Goal: Check status: Check status

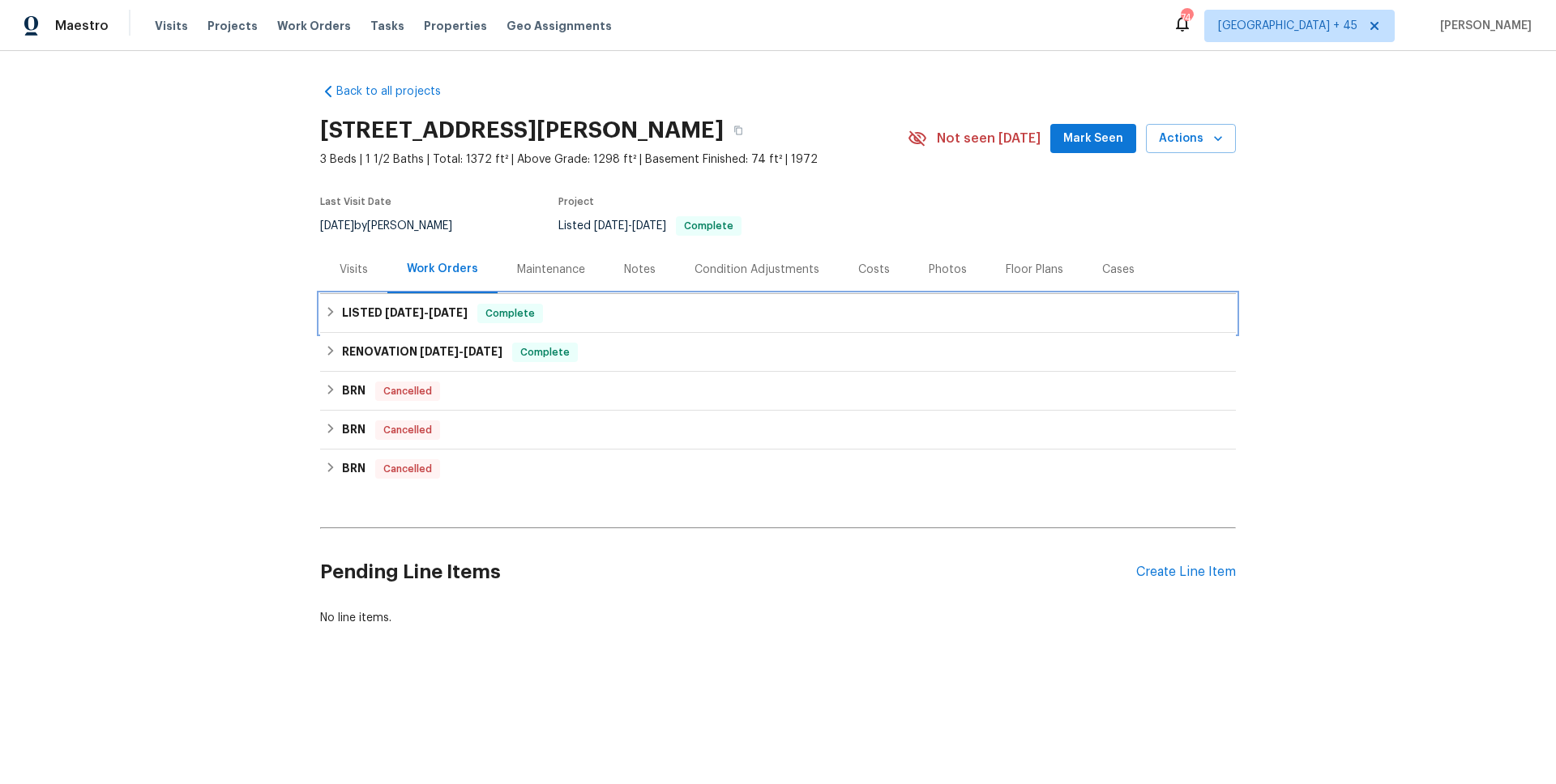
click at [508, 309] on span "Complete" at bounding box center [509, 314] width 62 height 17
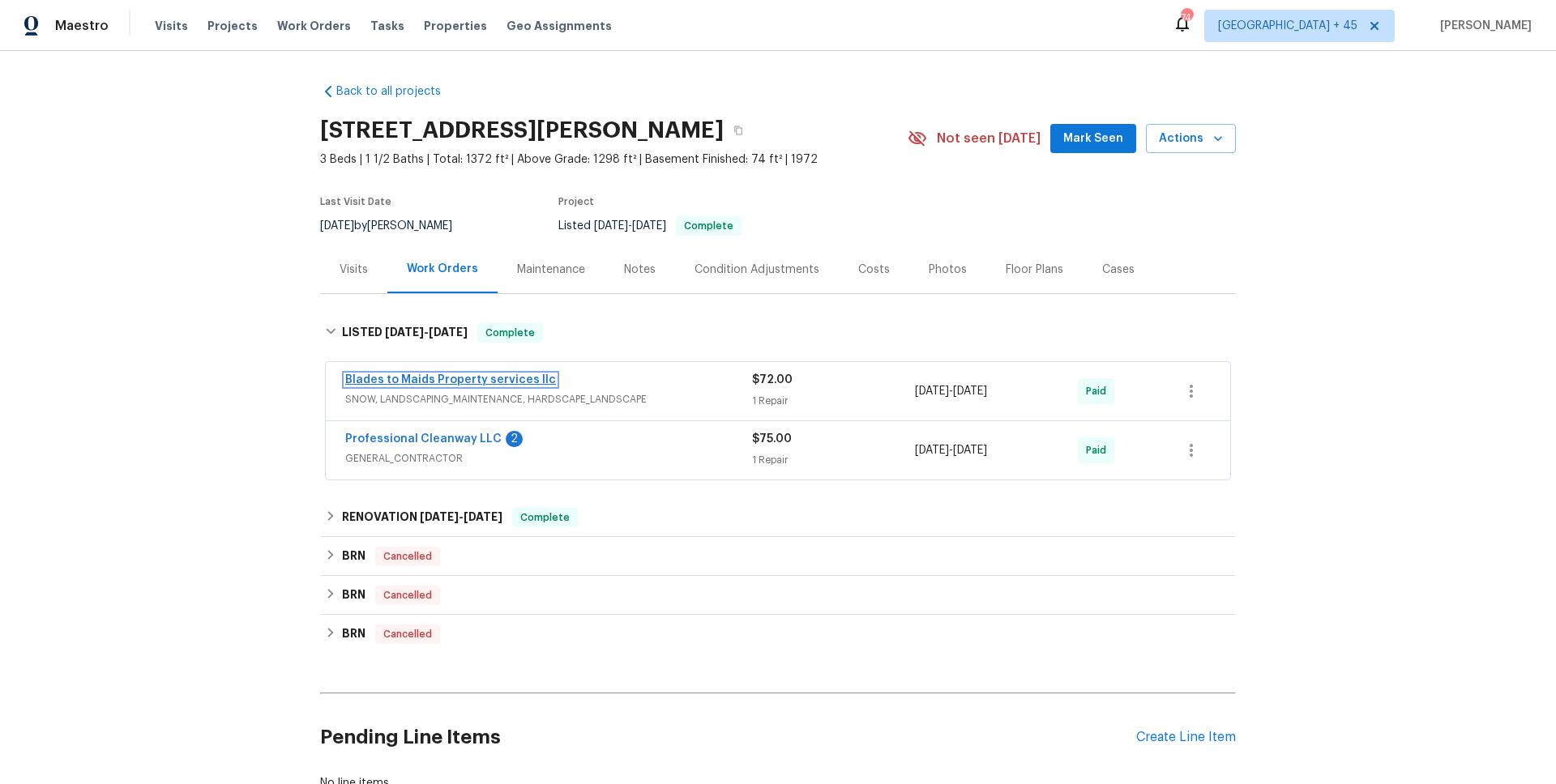
click at [452, 379] on link "Blades to Maids Property services llc" at bounding box center [450, 380] width 210 height 12
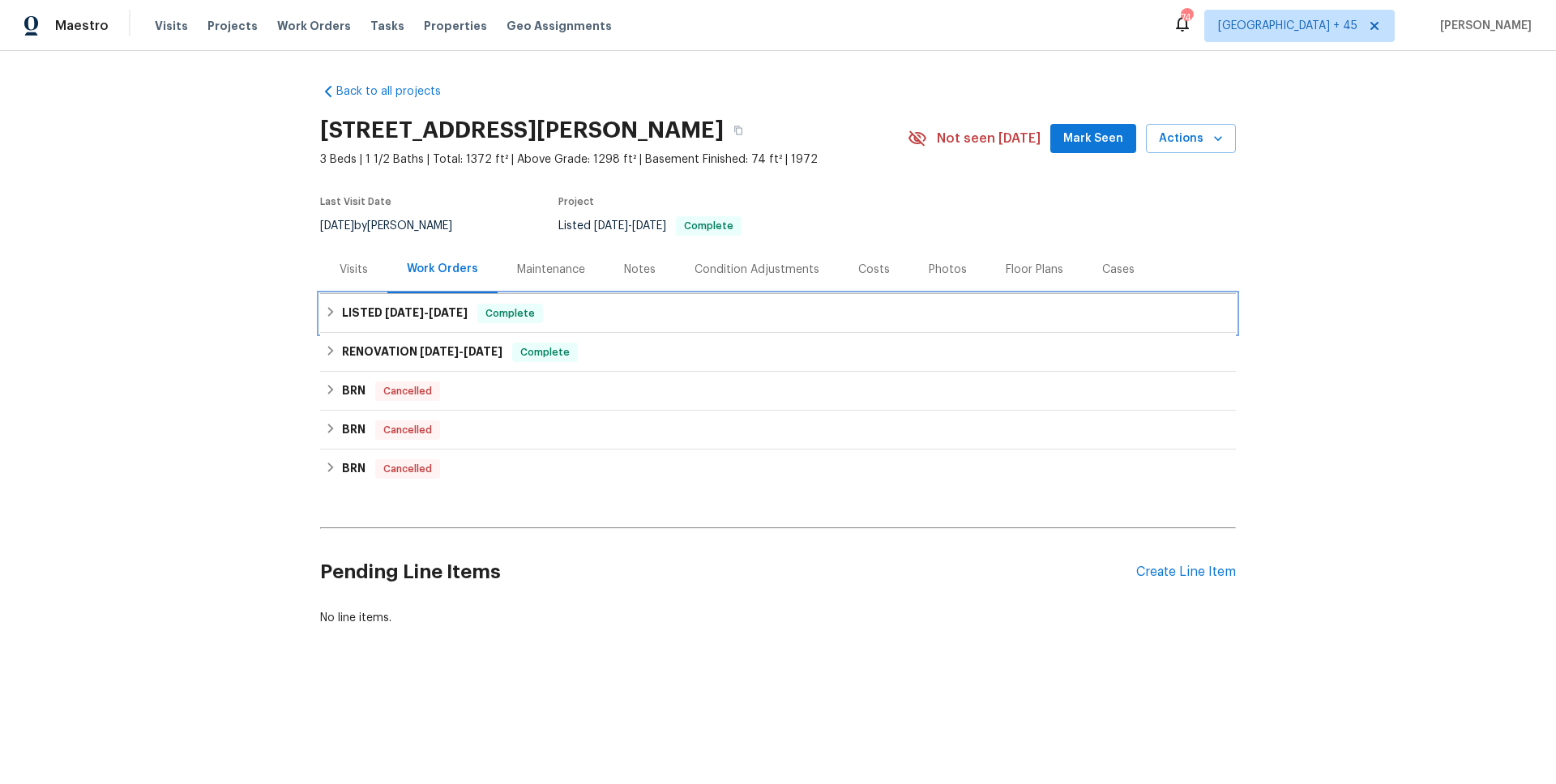
click at [424, 320] on h6 "LISTED 11/27/24 - 12/16/24" at bounding box center [405, 313] width 126 height 19
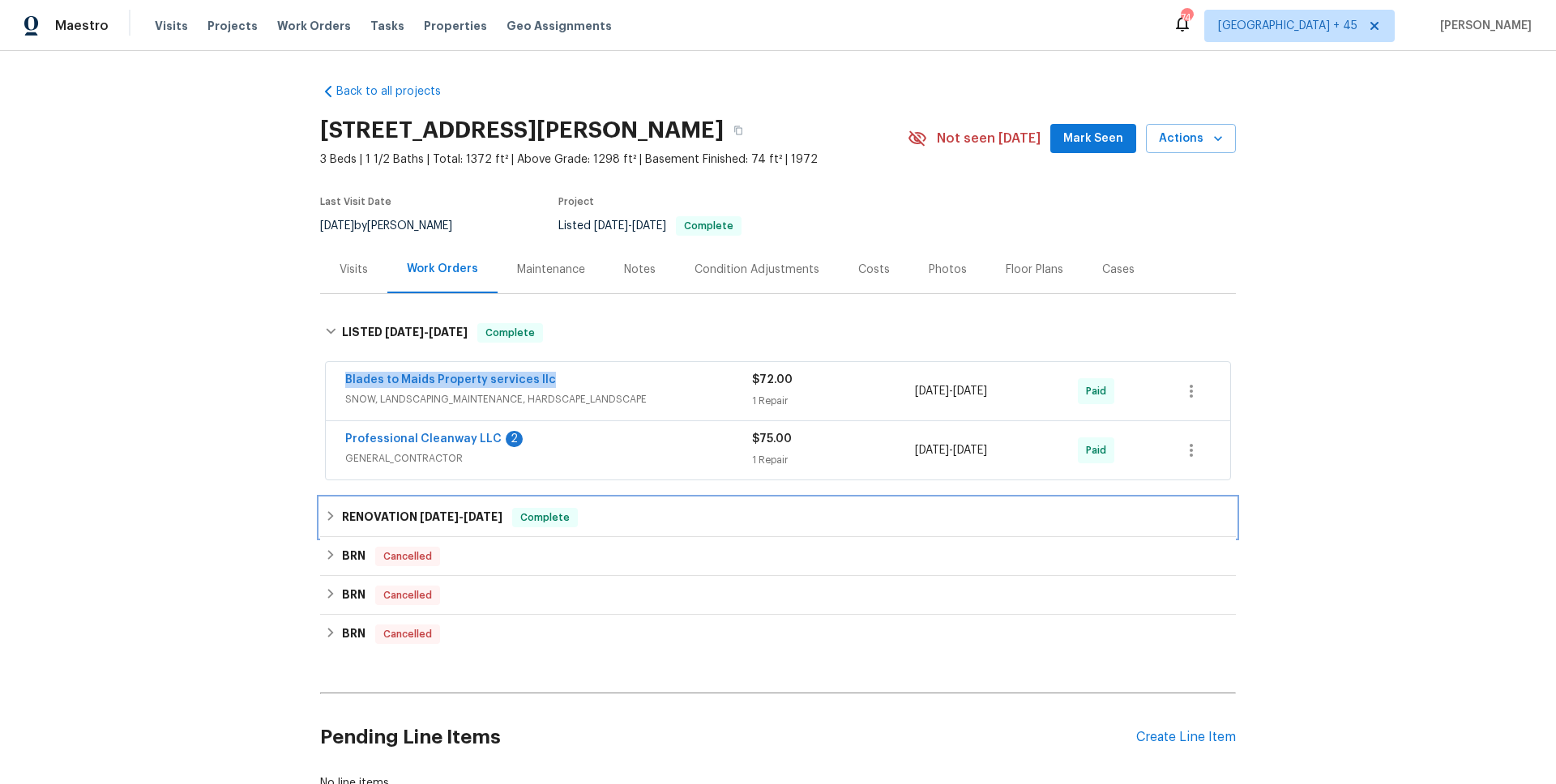
click at [411, 515] on h6 "RENOVATION 9/26/24 - 10/11/24" at bounding box center [422, 517] width 161 height 19
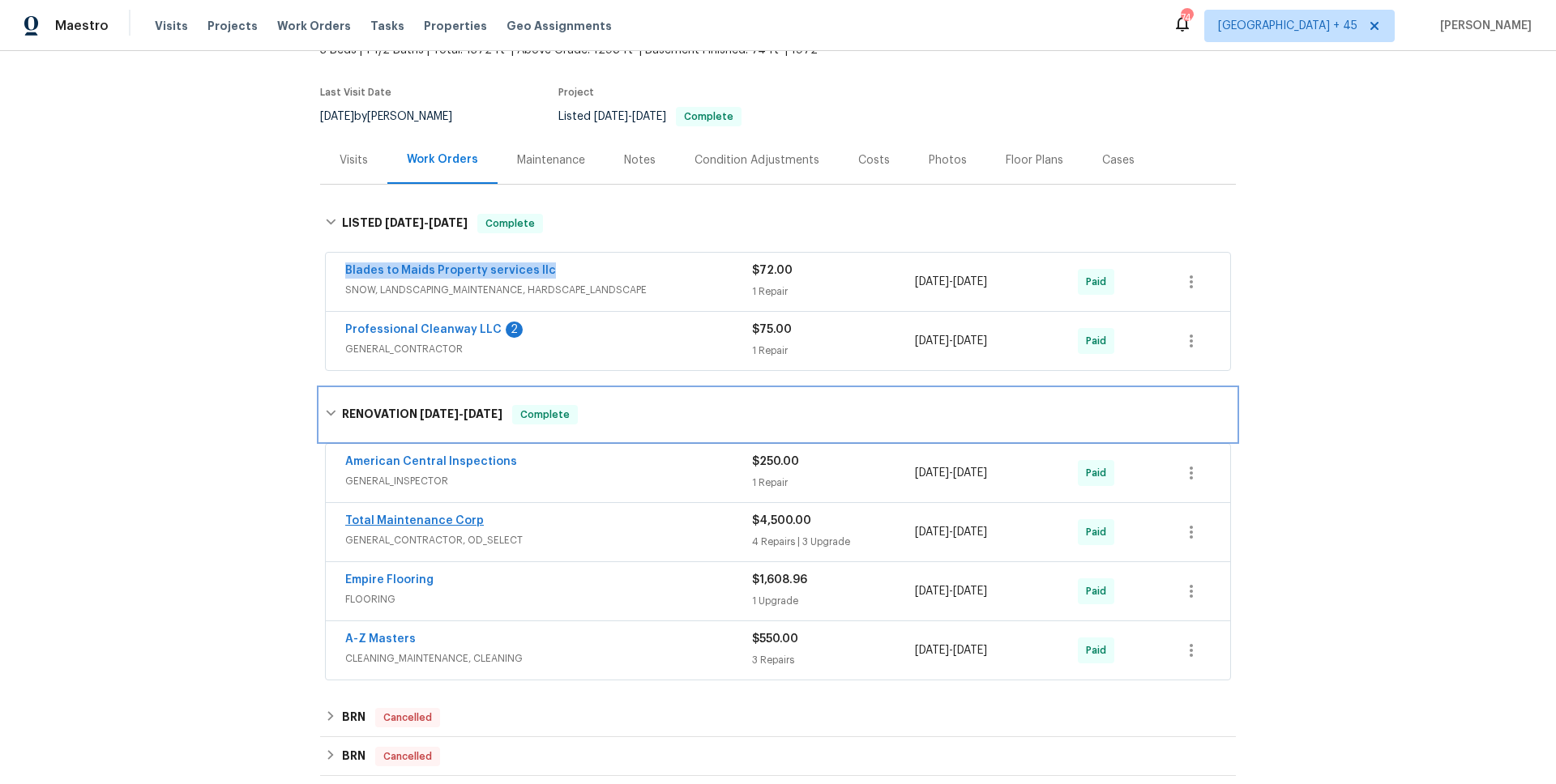
scroll to position [123, 0]
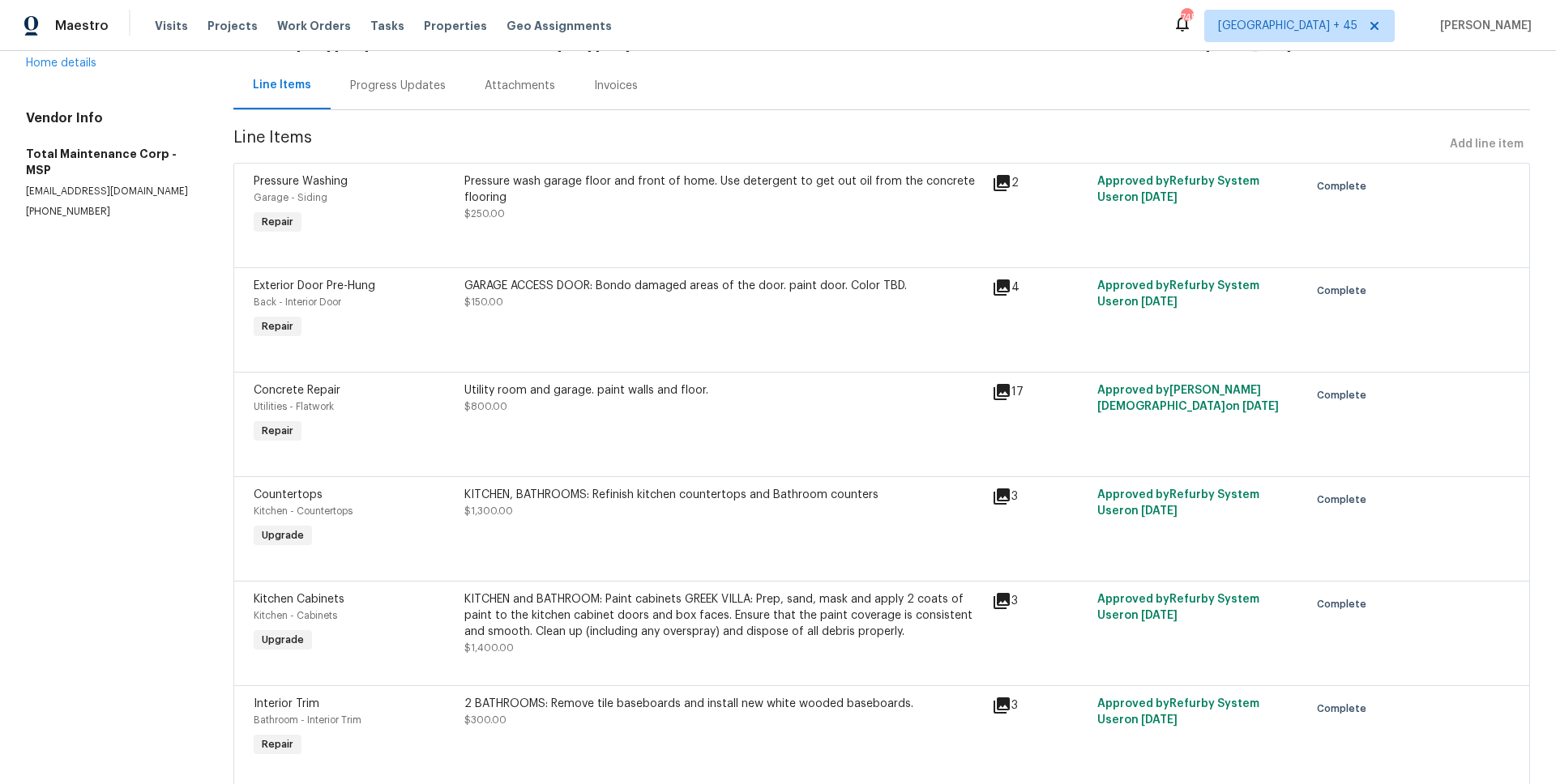
scroll to position [307, 0]
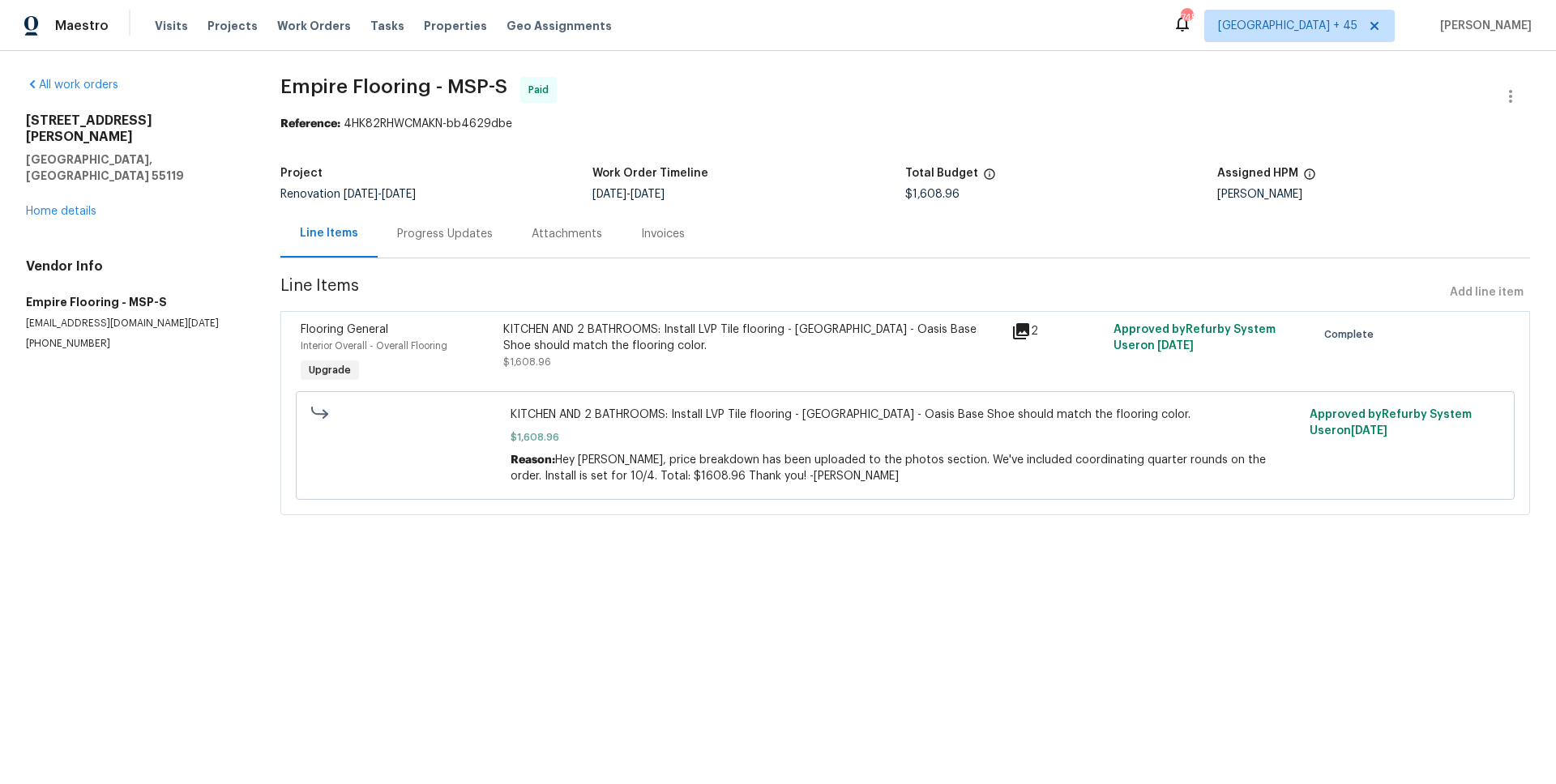
click at [448, 243] on div "Progress Updates" at bounding box center [445, 233] width 134 height 48
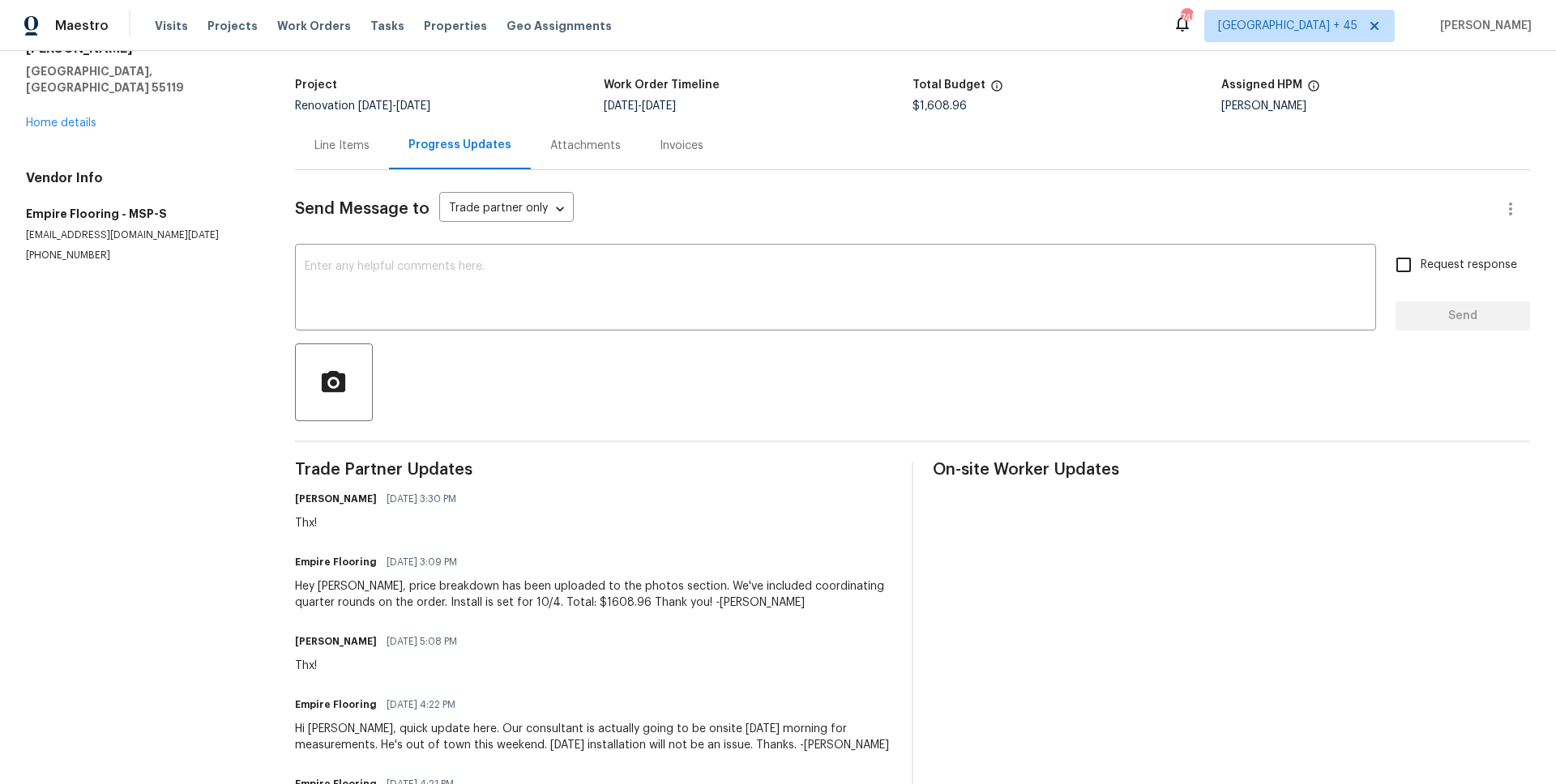
scroll to position [96, 0]
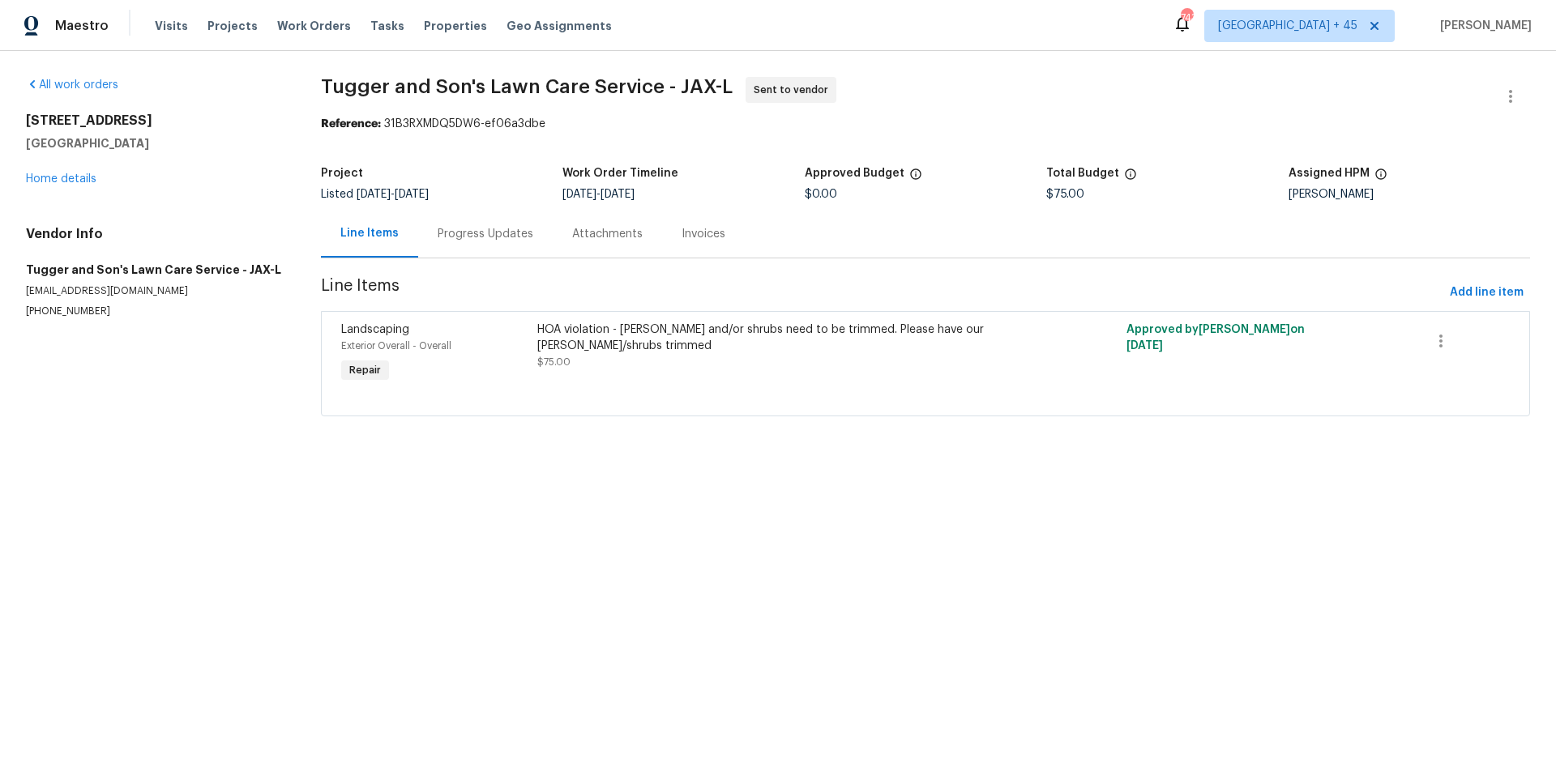
click at [473, 245] on div "Progress Updates" at bounding box center [485, 233] width 134 height 48
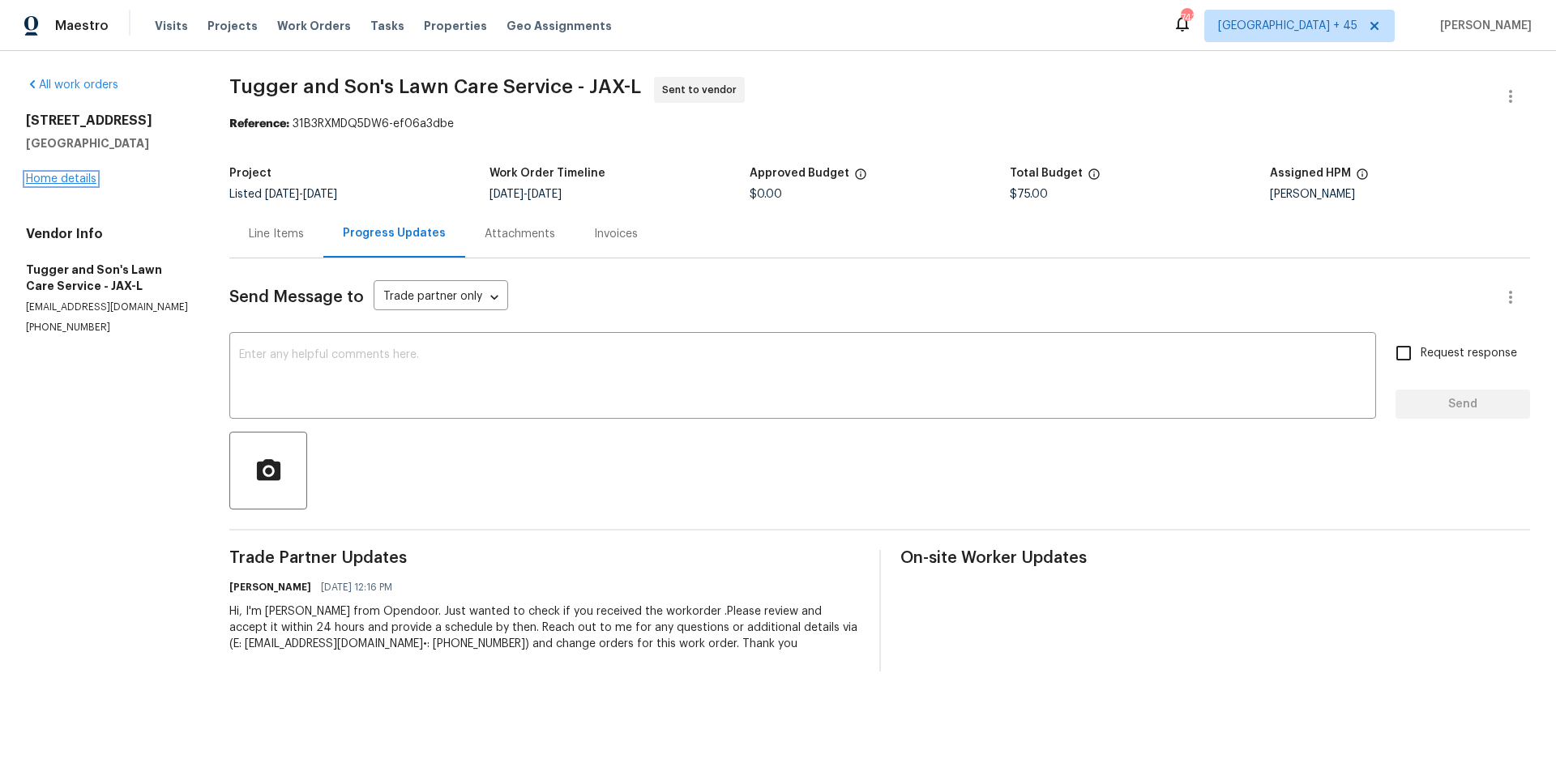
click at [38, 176] on link "Home details" at bounding box center [60, 179] width 70 height 12
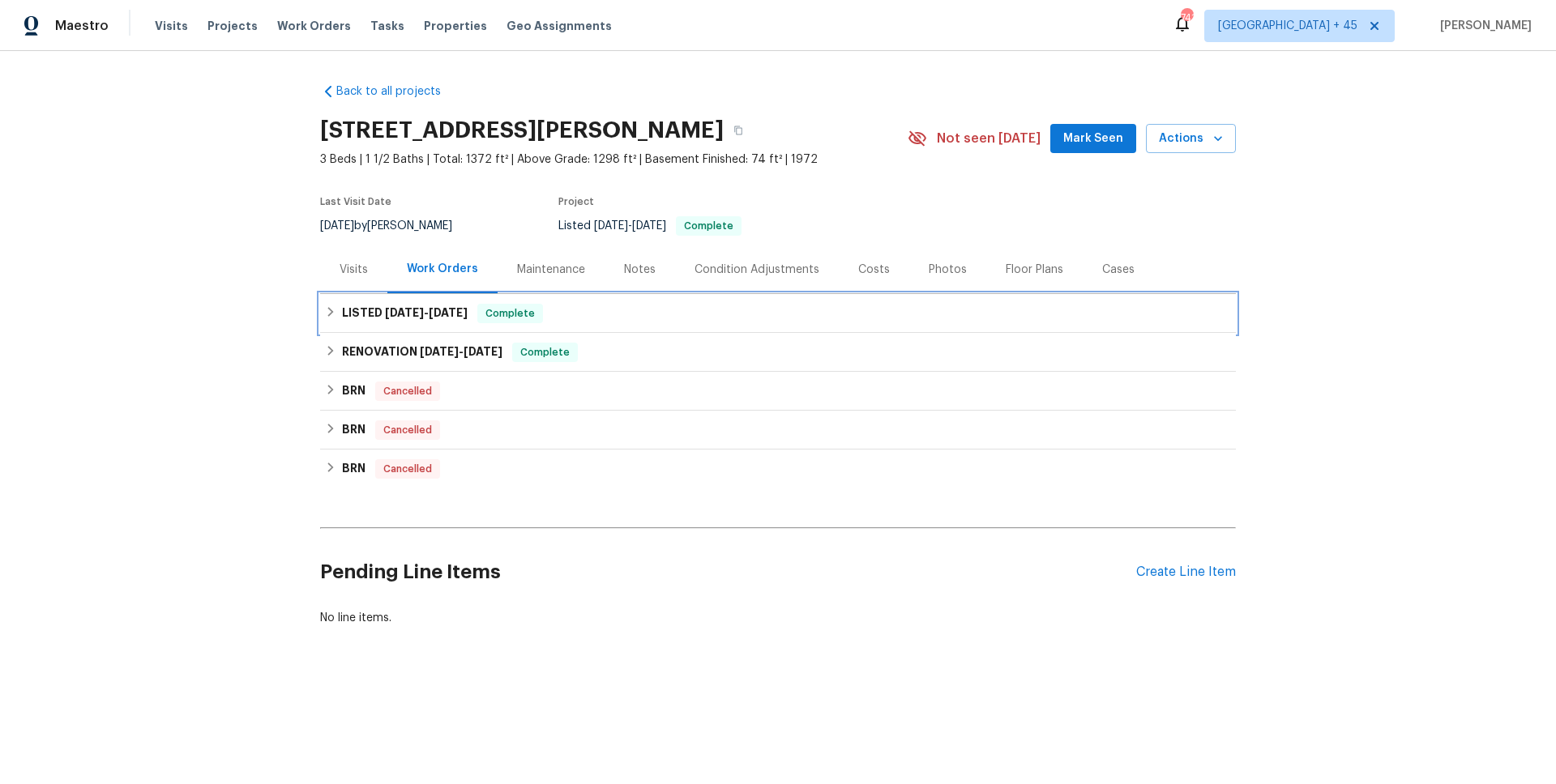
click at [407, 324] on div "LISTED [DATE] - [DATE] Complete" at bounding box center [778, 313] width 916 height 39
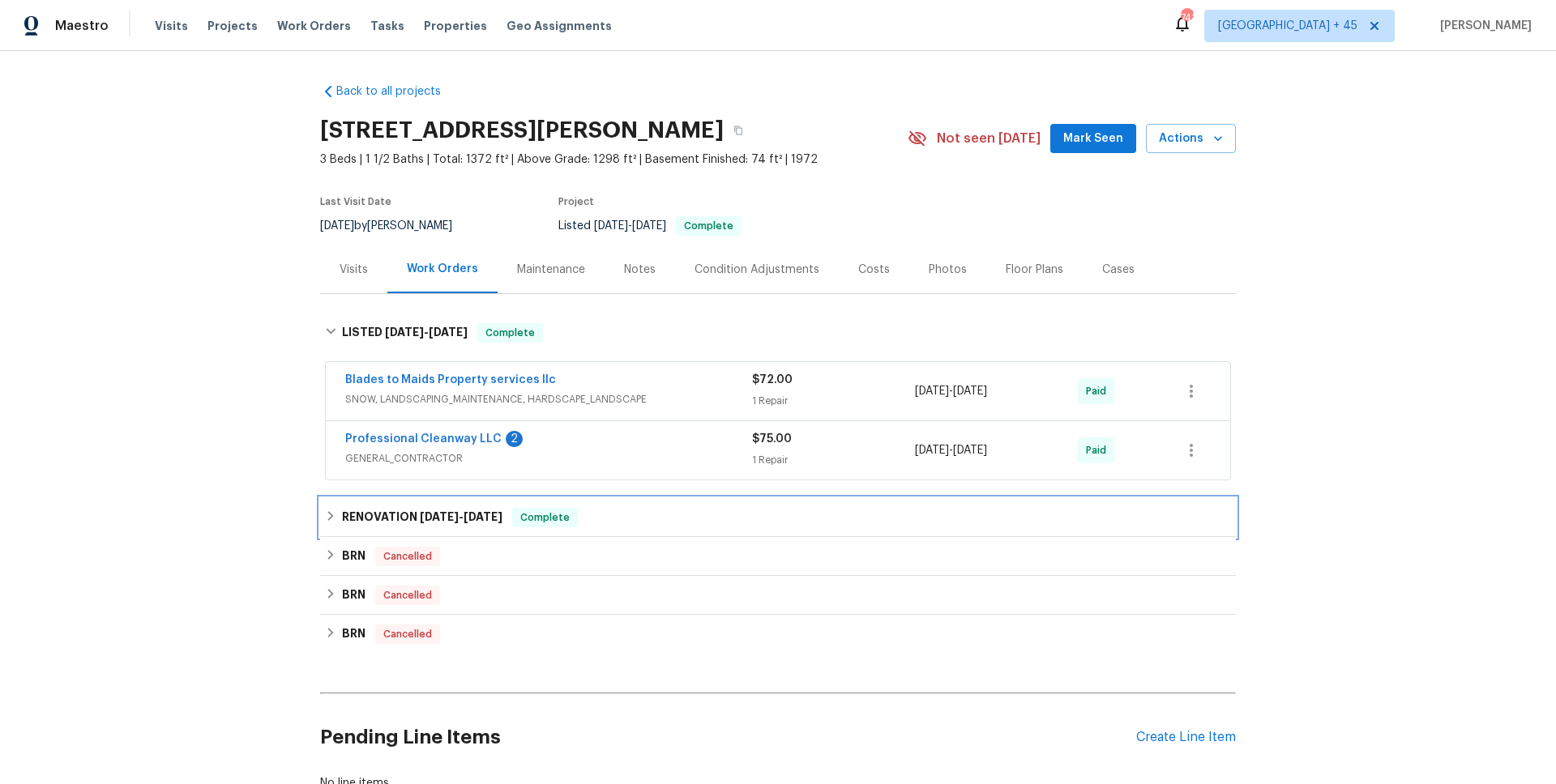
click at [449, 518] on span "[DATE]" at bounding box center [439, 517] width 39 height 12
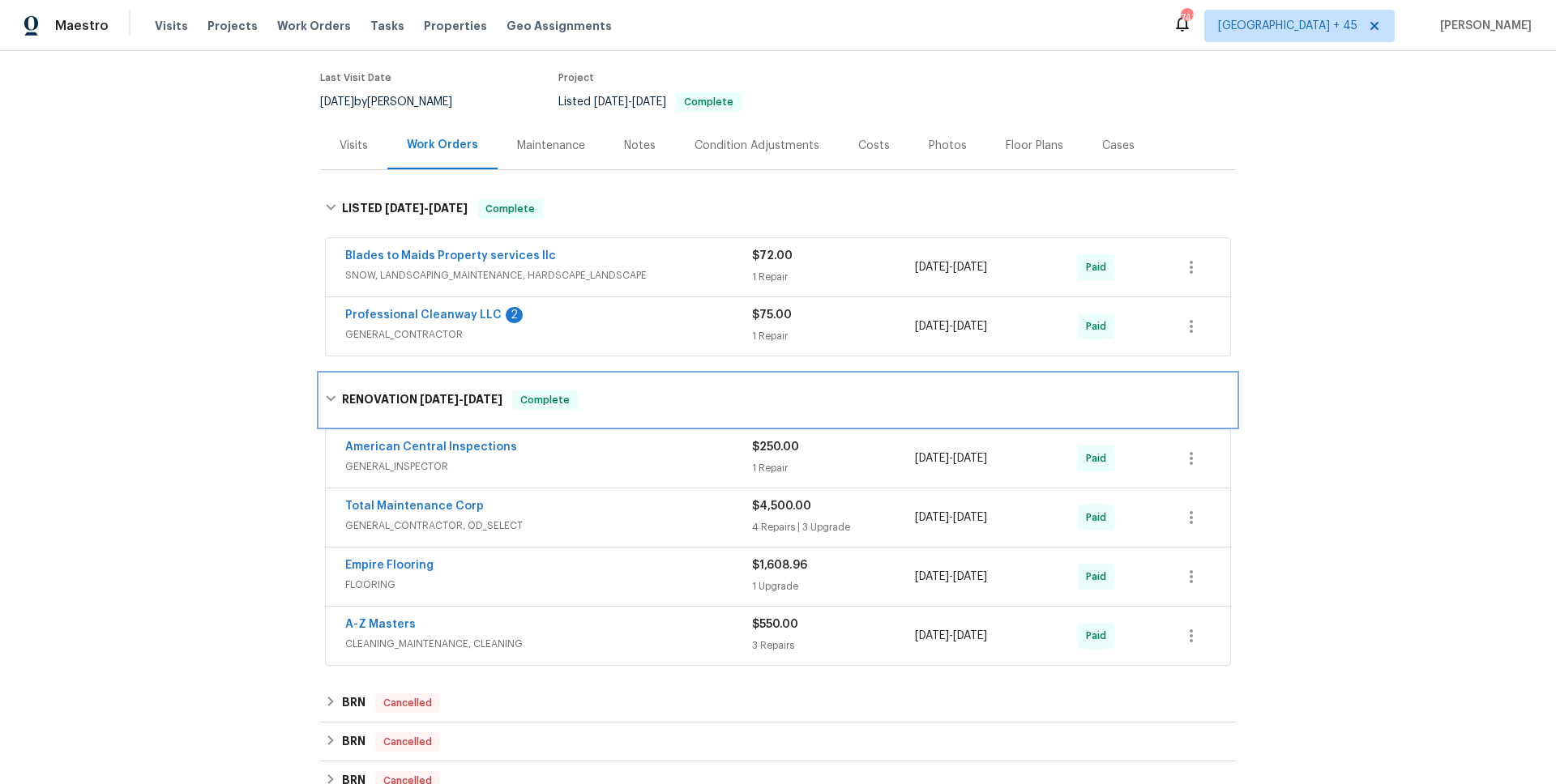
scroll to position [310, 0]
